Goal: Information Seeking & Learning: Learn about a topic

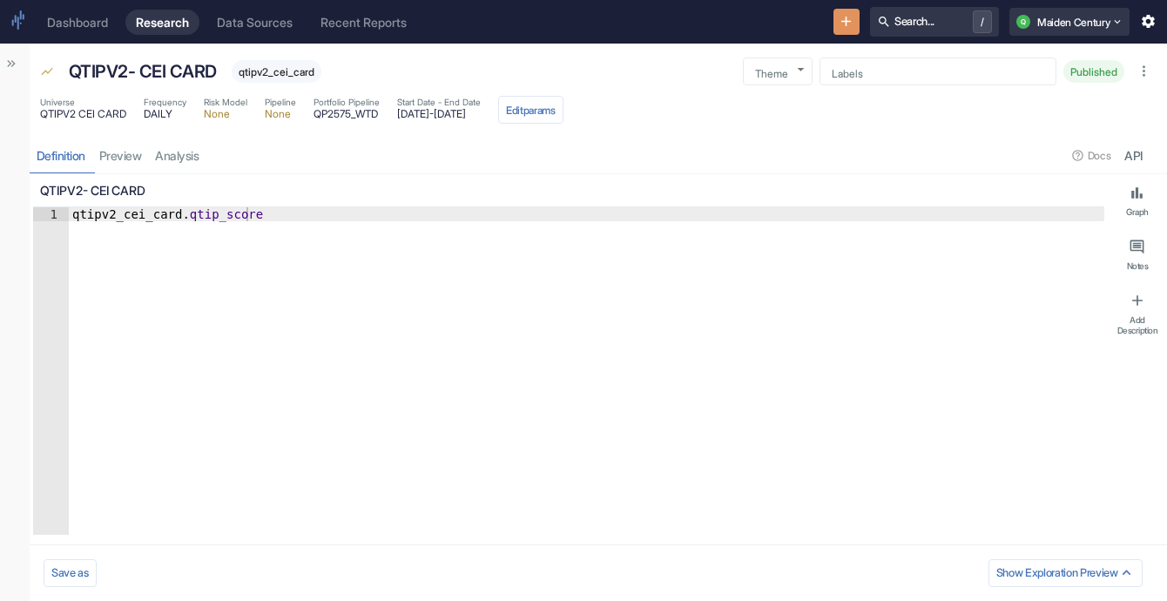
type textarea "x"
type textarea "qtipv2_cei_card.qtip_score"
click at [183, 216] on div "qtipv2_cei_card . qtip_score" at bounding box center [586, 384] width 1035 height 355
click at [16, 73] on button "Show Sidebar" at bounding box center [11, 63] width 23 height 23
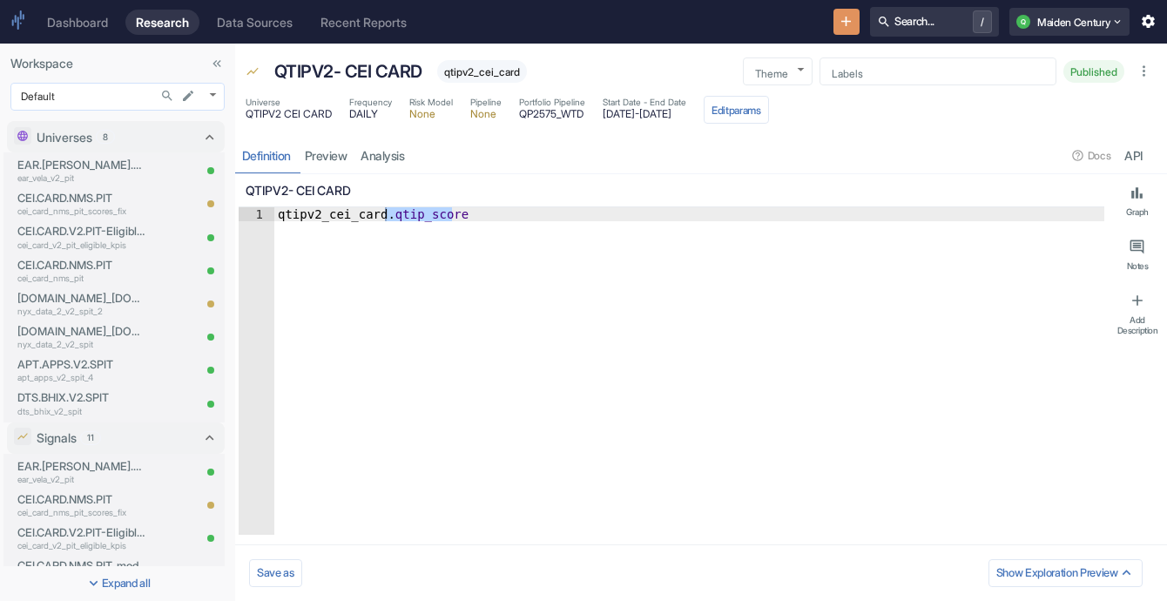
click at [93, 104] on body "Dashboard Research Data Sources Recent Reports Search... / Q Maiden Century Wor…" at bounding box center [583, 300] width 1167 height 601
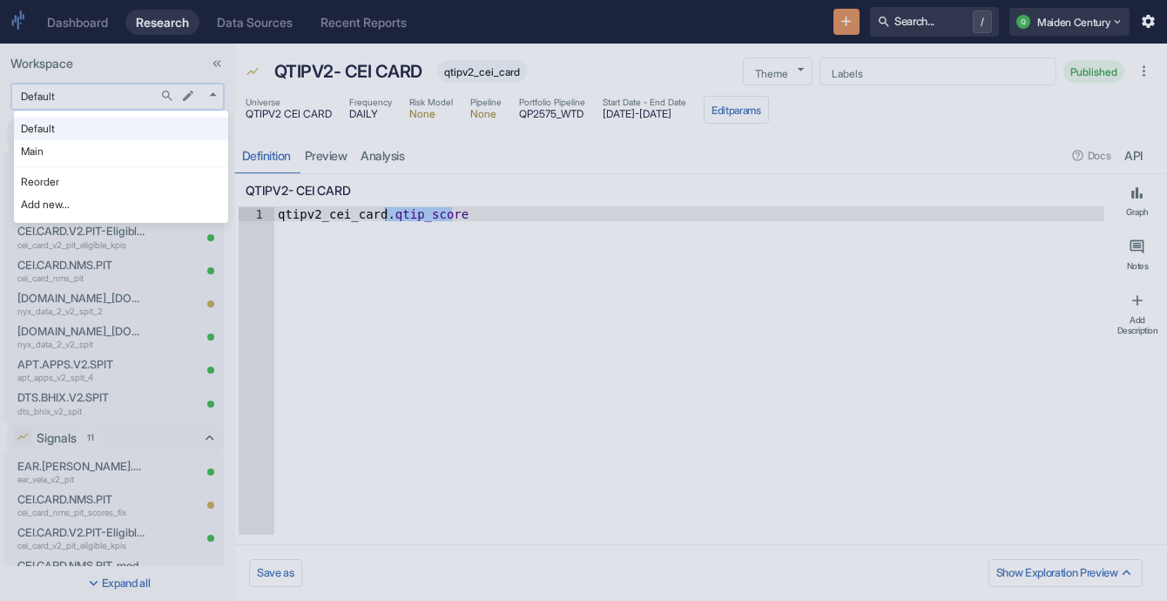
type textarea "x"
click at [108, 143] on li "Main" at bounding box center [121, 151] width 214 height 23
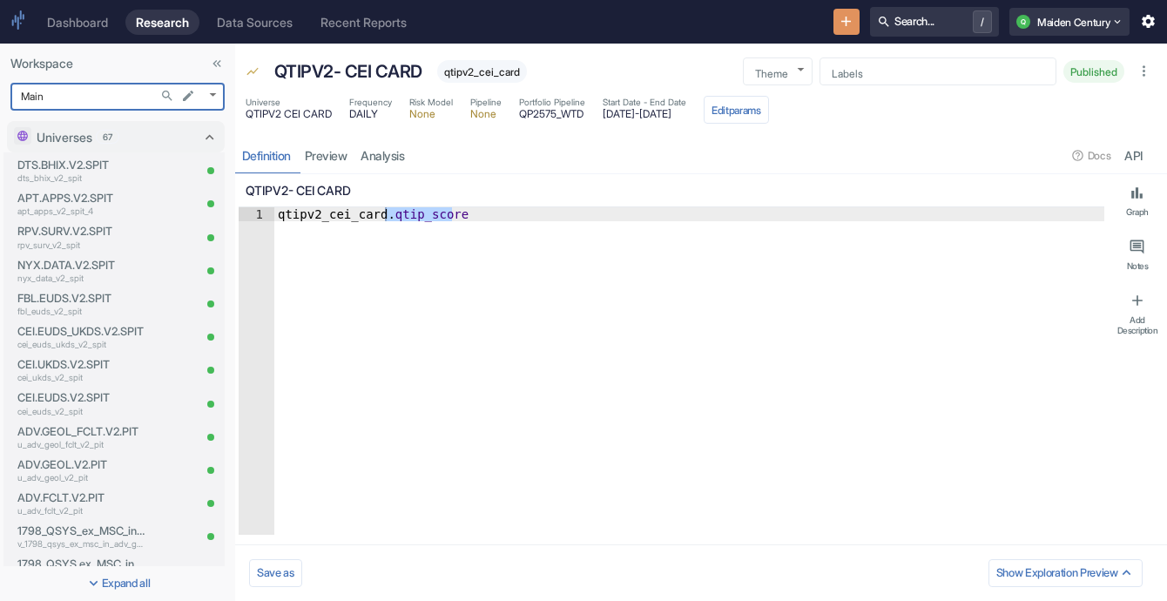
type input "1008"
type textarea "x"
click at [90, 103] on body "Dashboard Research Data Sources Recent Reports Search... / Q Maiden Century Wor…" at bounding box center [583, 300] width 1167 height 601
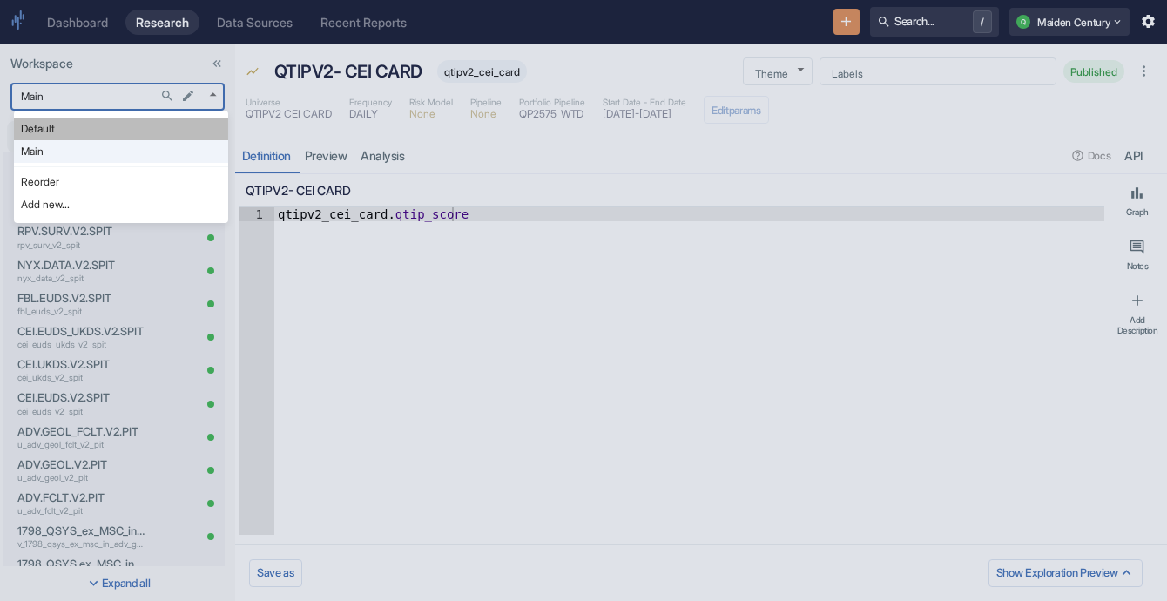
click at [99, 135] on li "Default" at bounding box center [121, 129] width 214 height 23
type input "983"
type textarea "x"
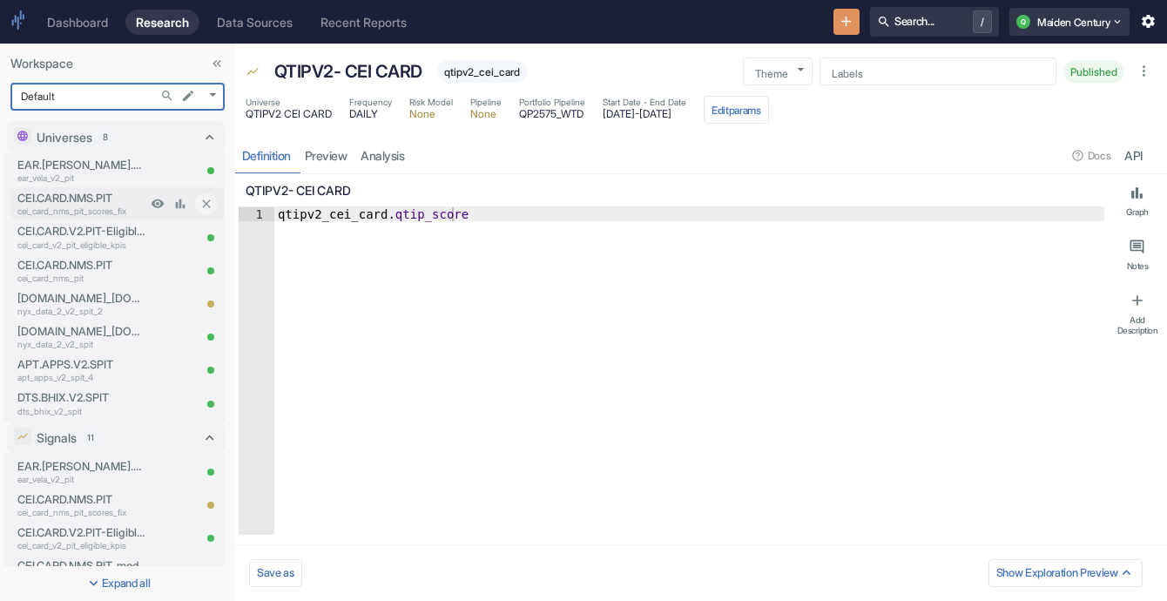
click at [82, 195] on p "CEI.CARD.NMS.PIT" at bounding box center [81, 198] width 129 height 17
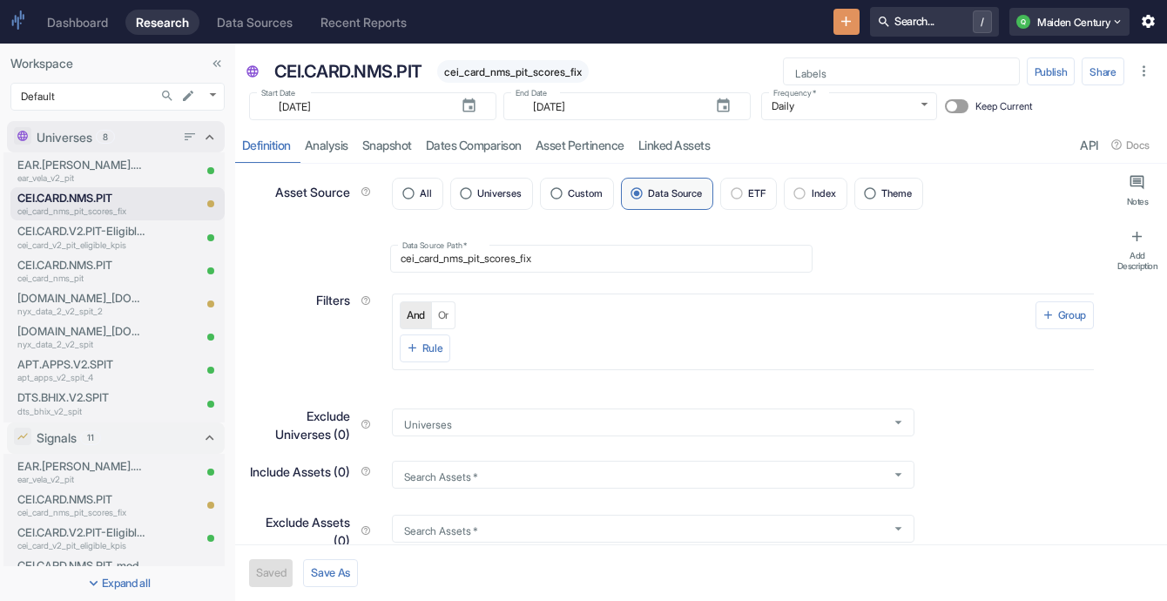
click at [146, 145] on div "Universes 8" at bounding box center [107, 136] width 187 height 23
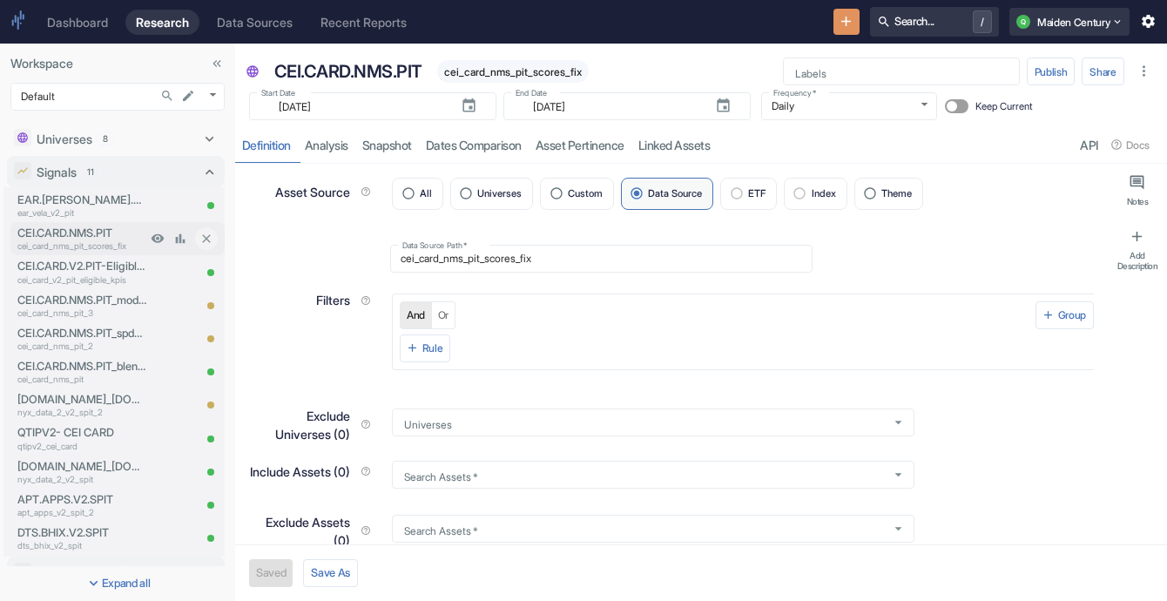
type textarea "x"
click at [109, 233] on p "CEI.CARD.NMS.PIT" at bounding box center [81, 233] width 129 height 17
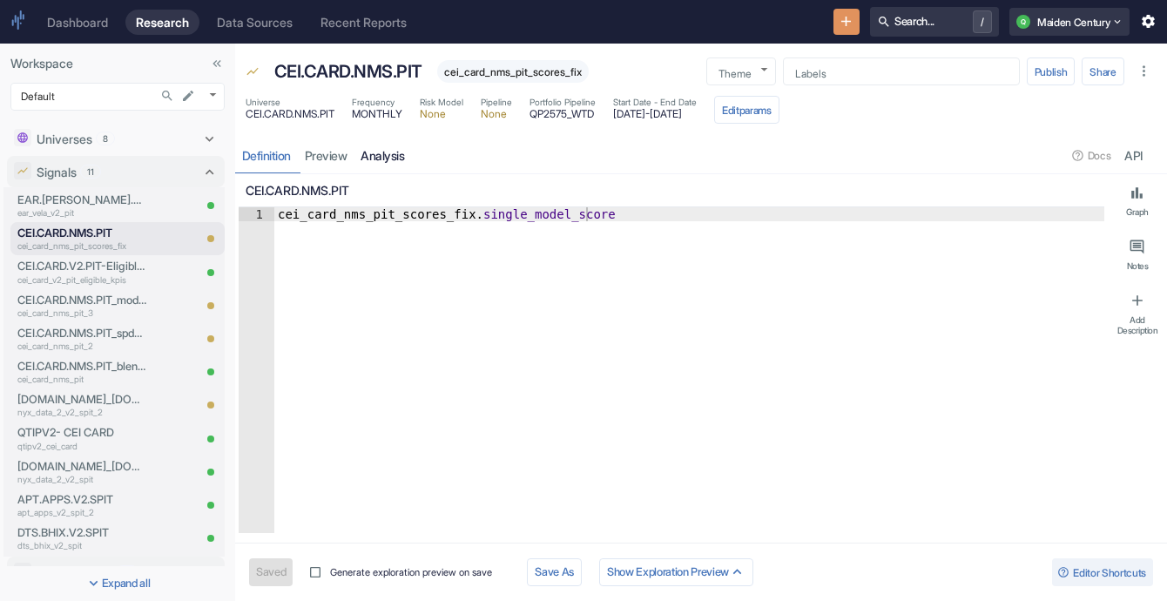
type textarea "x"
click at [474, 208] on div "cei_card_nms_pit_scores_fix . single_model_score" at bounding box center [689, 384] width 830 height 354
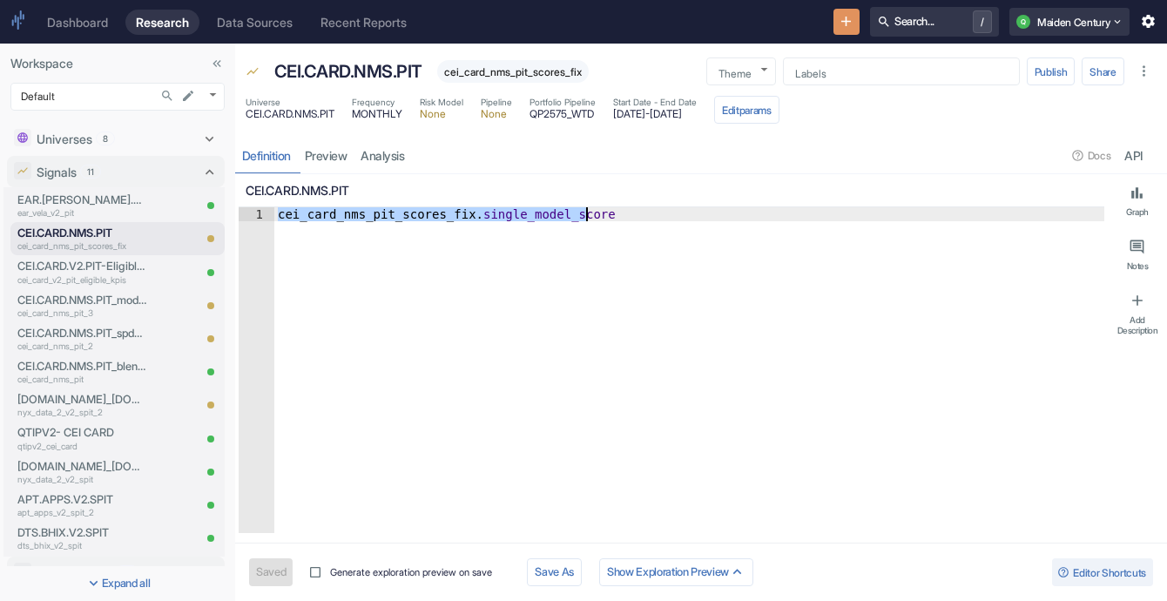
click at [474, 208] on div "cei_card_nms_pit_scores_fix . single_model_score" at bounding box center [689, 384] width 830 height 354
type textarea "cei_card_nms_pit_scores_fix.m_model_score"
type textarea "x"
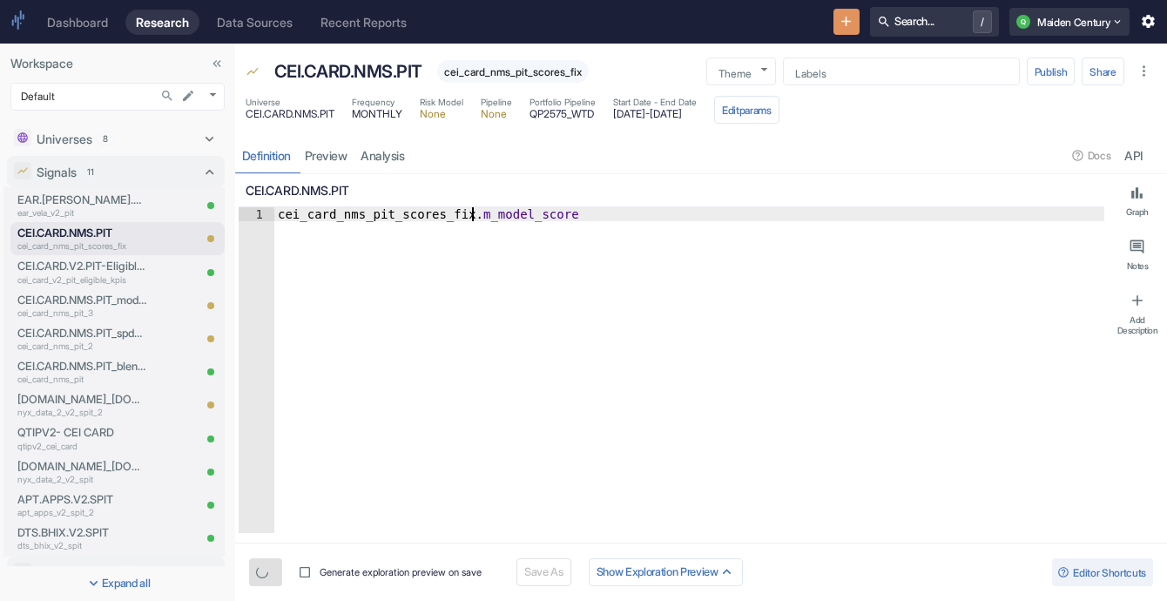
type textarea "cei_card_nms_pit_scores_[DOMAIN_NAME]_model_score"
type textarea "x"
type textarea "cei_card_nms_pit_scores_fix.mul_model_score"
type textarea "x"
type textarea "cei_card_nms_pit_scores_fix.mult_model_score"
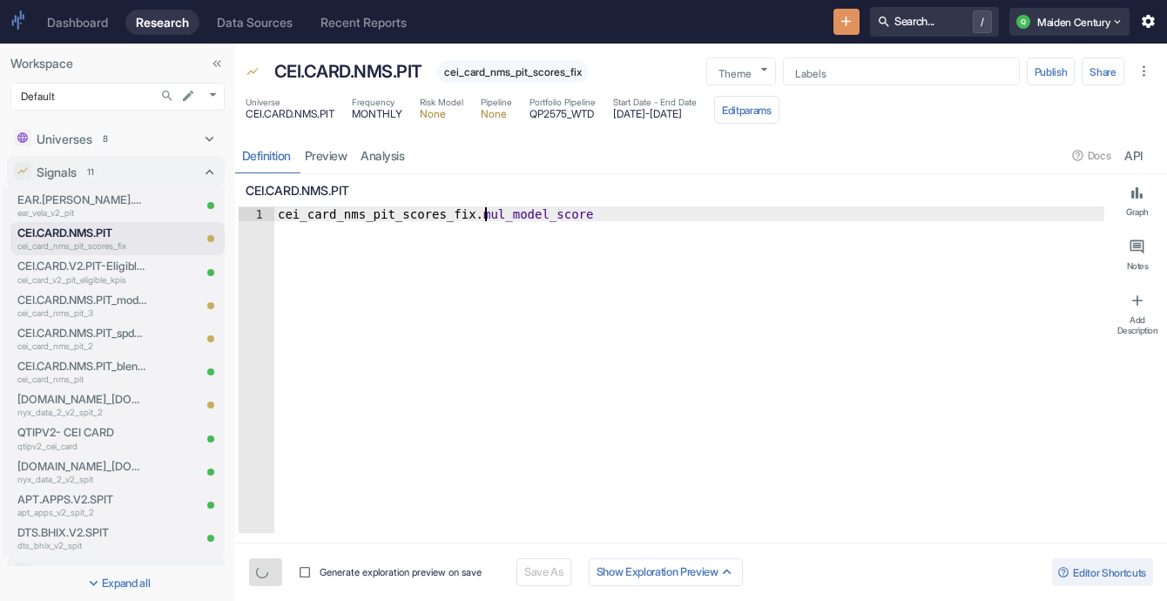
type textarea "x"
type textarea "cei_card_nms_pit_scores_fix.multu_model_score"
type textarea "x"
type textarea "cei_card_nms_pit_scores_fix.mult_model_score"
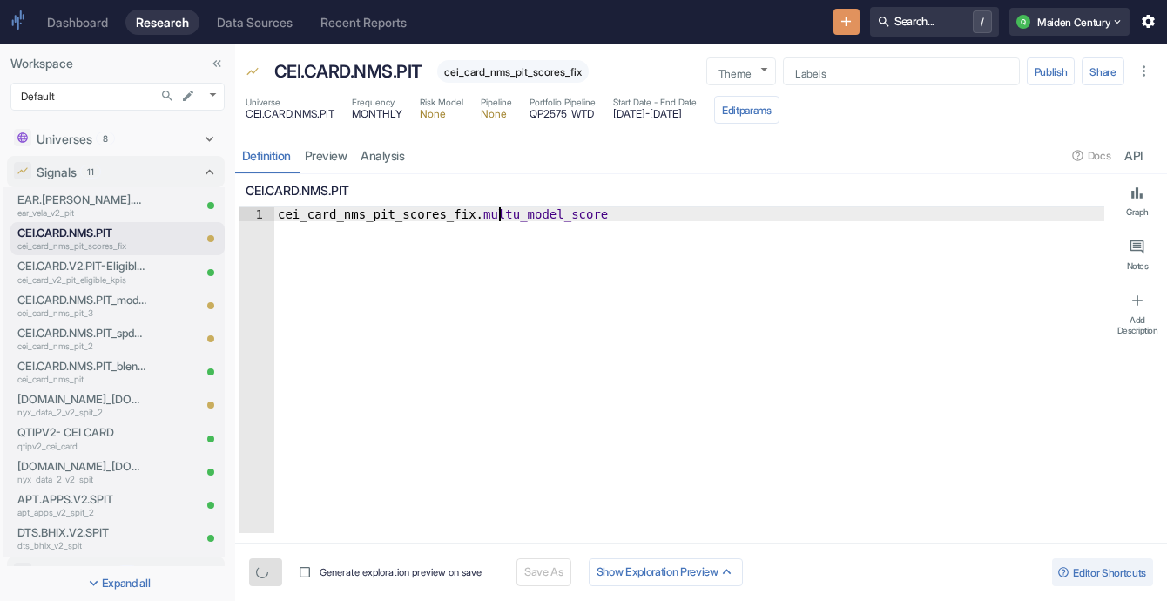
type textarea "x"
type textarea "cei_card_nms_pit_scores_fix.multo_model_score"
type textarea "x"
type textarea "cei_card_nms_pit_scores_fix.mult_model_score"
type textarea "x"
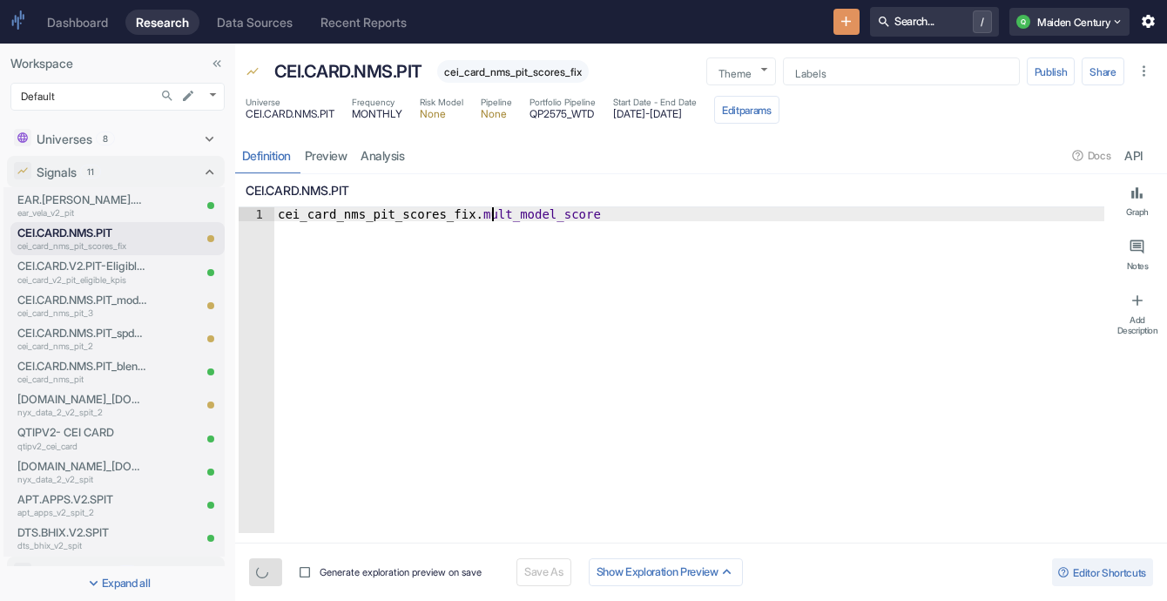
type textarea "cei_card_nms_pit_scores_fix.multi_model_score"
type textarea "x"
type textarea "cei_card_nms_pit_scores_fix.multi_model_score"
click at [269, 569] on button "Save" at bounding box center [268, 572] width 38 height 28
type textarea "x"
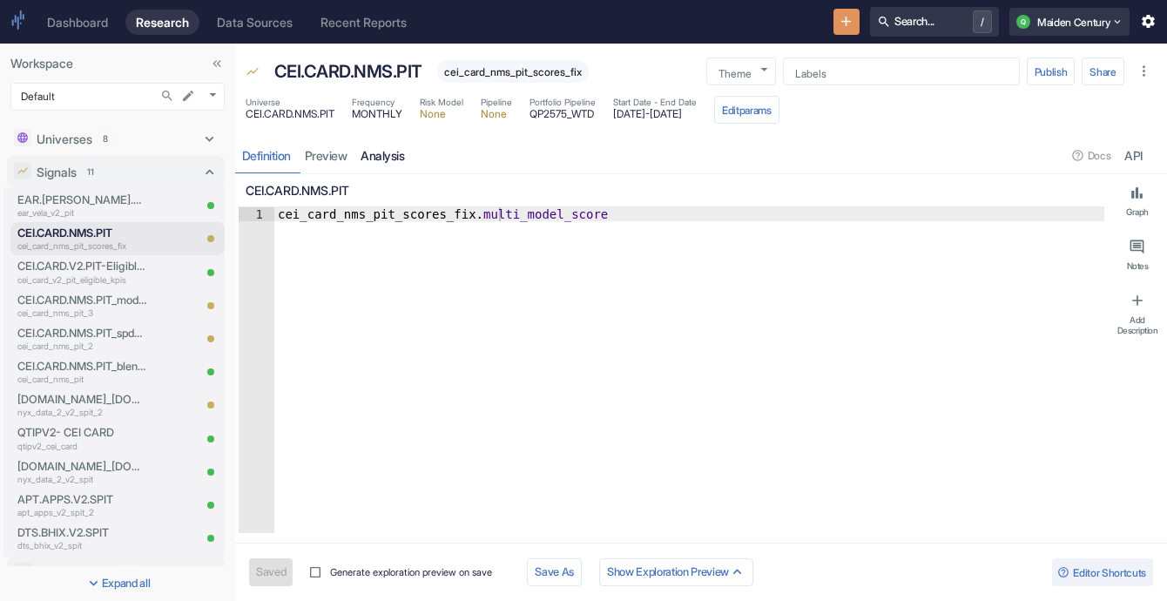
click at [388, 161] on link "analysis" at bounding box center [382, 156] width 57 height 36
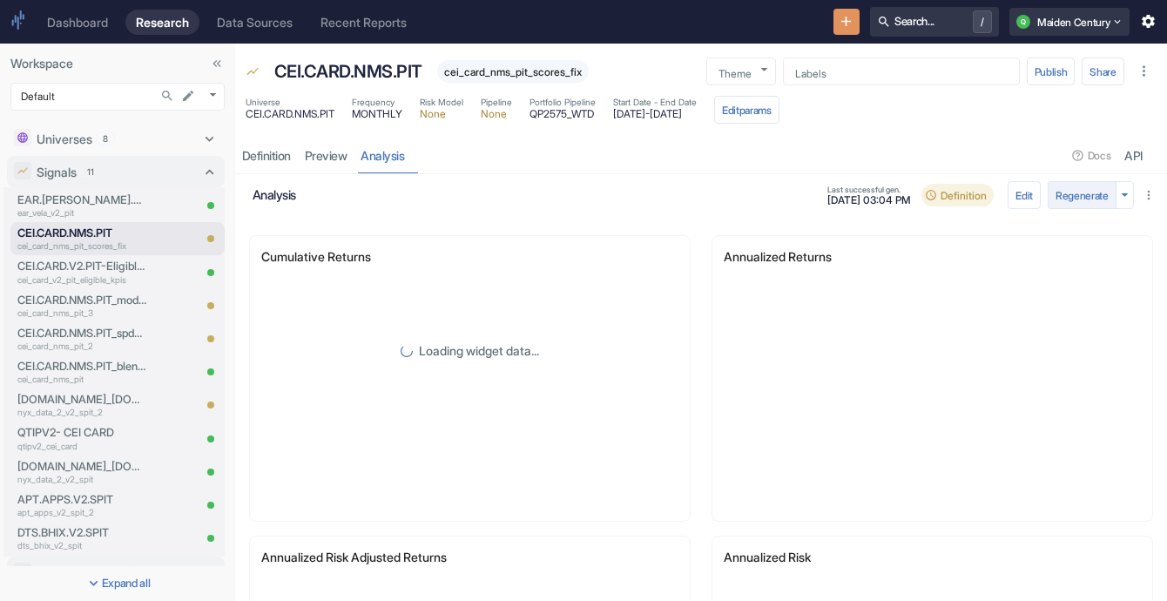
click at [1062, 195] on button "Regenerate" at bounding box center [1082, 195] width 69 height 28
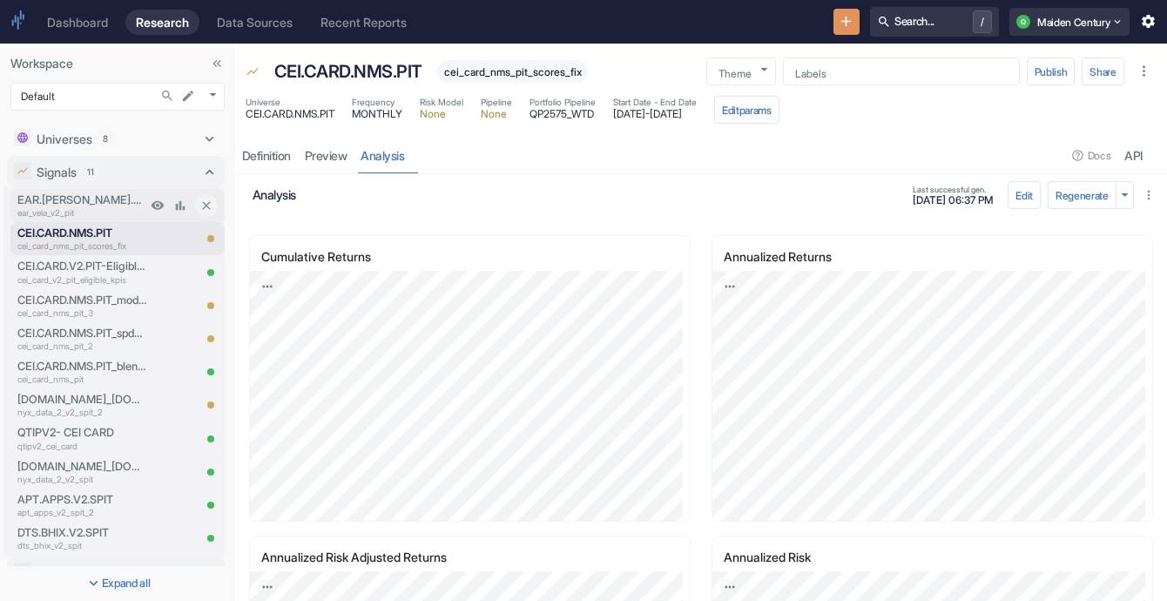
click at [97, 210] on p "ear_vela_v2_pit" at bounding box center [81, 212] width 129 height 13
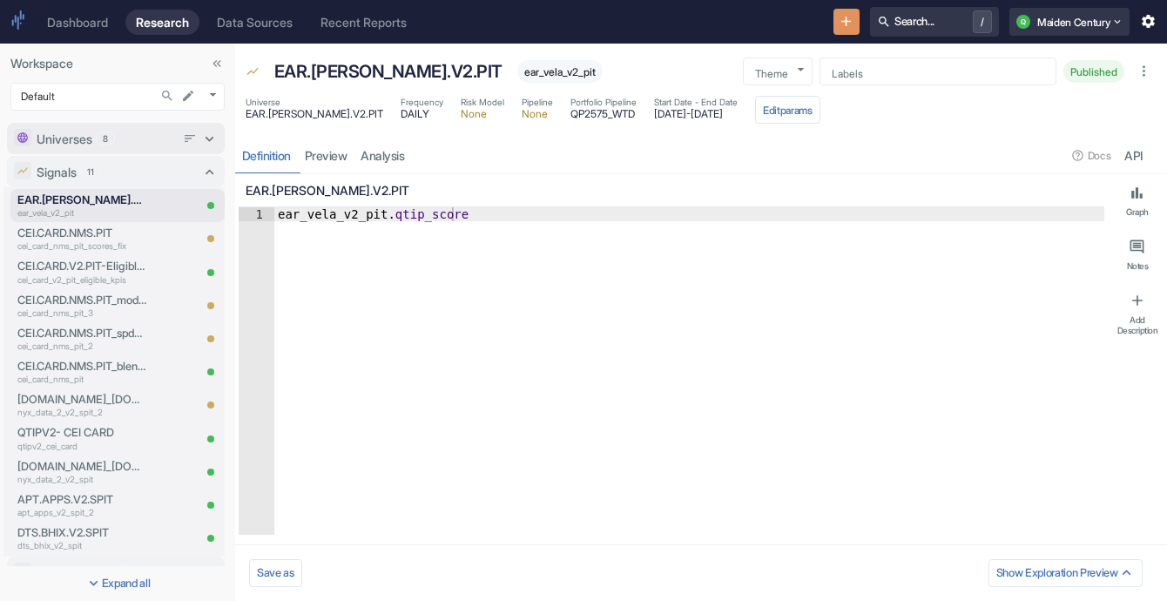
click at [90, 133] on p "Universes" at bounding box center [65, 139] width 56 height 18
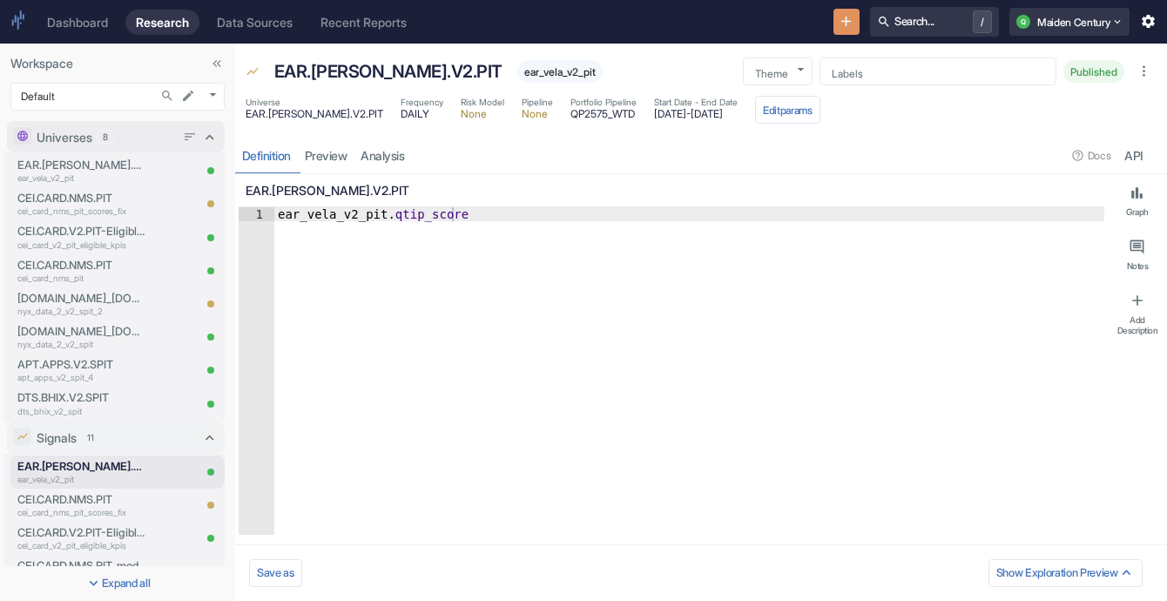
click at [90, 133] on p "Universes" at bounding box center [65, 137] width 56 height 18
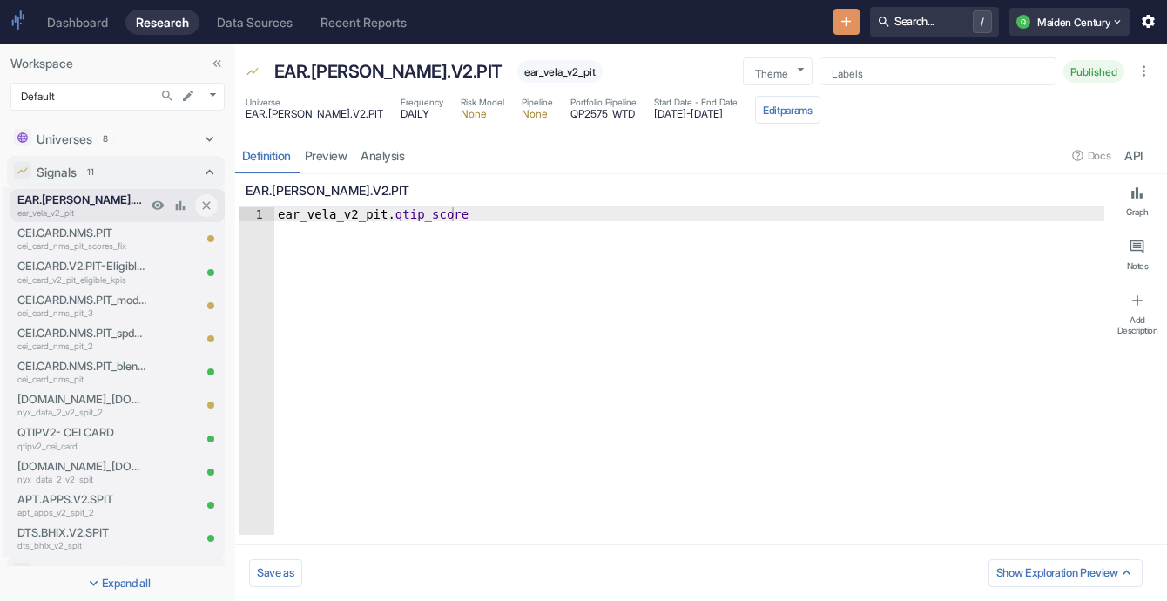
click at [89, 205] on p "EAR.[PERSON_NAME].V2.PIT" at bounding box center [81, 200] width 129 height 17
type textarea "x"
